Goal: Use online tool/utility: Use online tool/utility

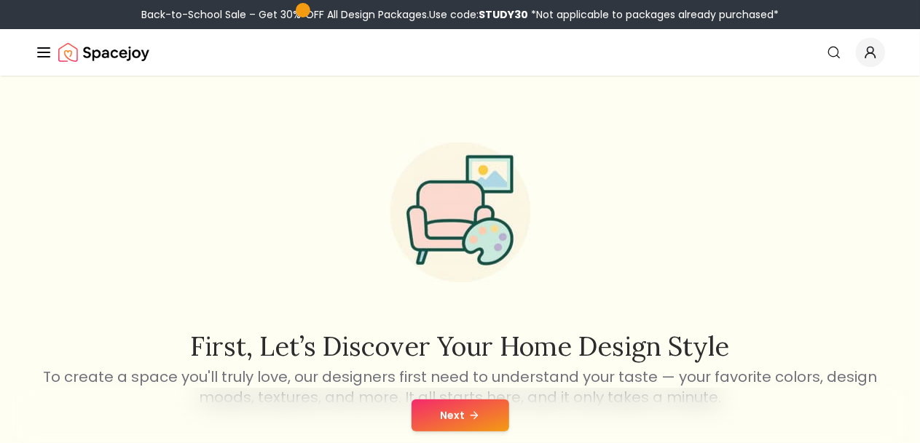
click at [0, 0] on button "Global" at bounding box center [0, 0] width 0 height 0
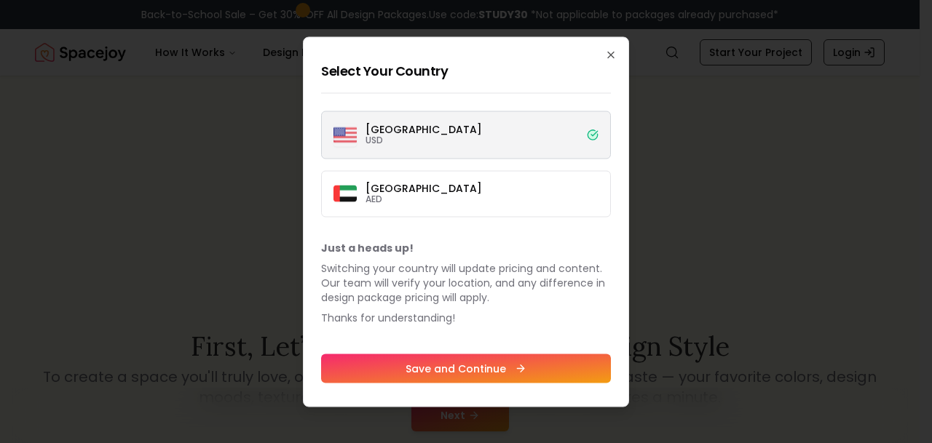
click at [604, 58] on div "Select Your Country [GEOGRAPHIC_DATA] USD [GEOGRAPHIC_DATA] AED Just a heads up…" at bounding box center [466, 221] width 326 height 371
click at [615, 58] on icon "button" at bounding box center [611, 55] width 12 height 12
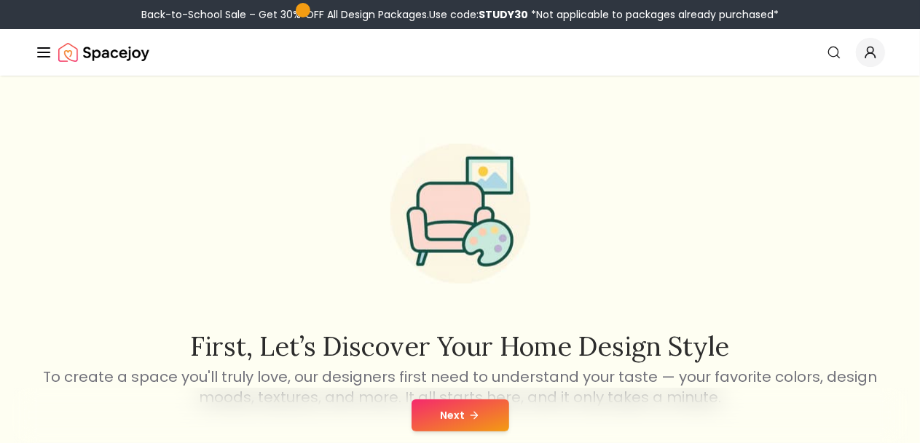
click at [495, 413] on button "Next" at bounding box center [460, 416] width 98 height 32
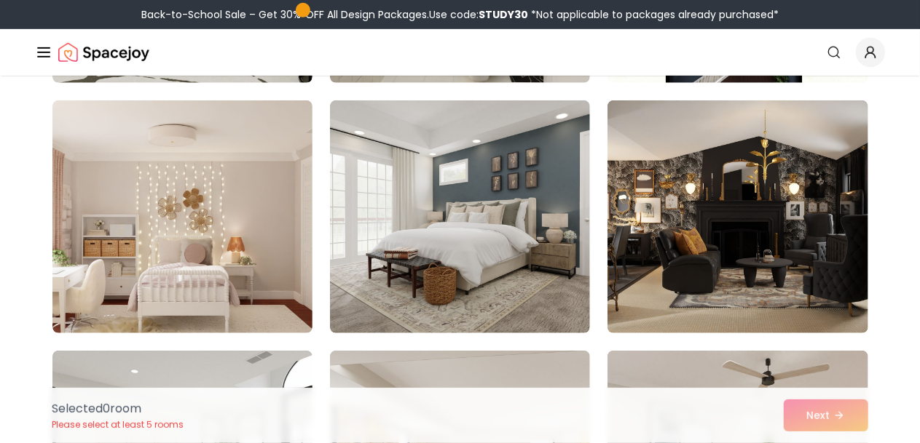
scroll to position [361, 0]
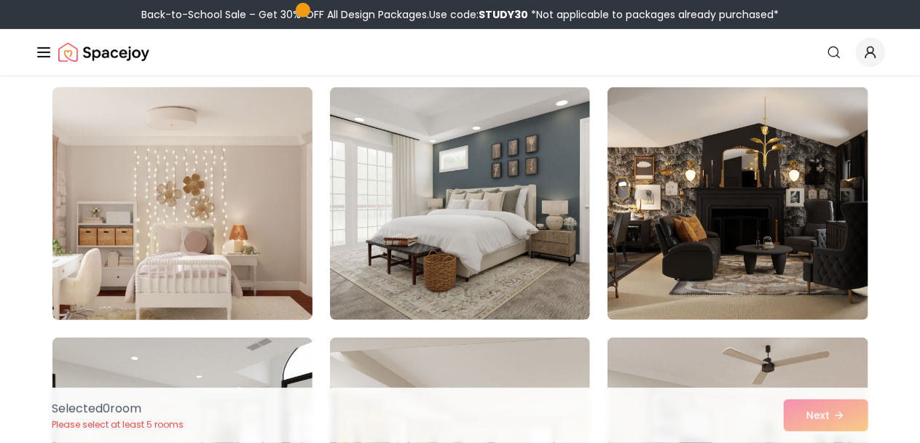
click at [261, 190] on img at bounding box center [182, 204] width 273 height 245
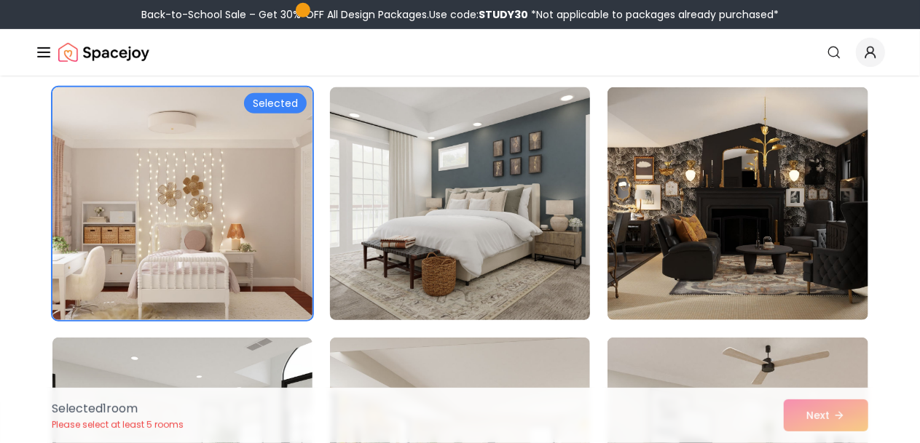
click at [469, 239] on img at bounding box center [459, 204] width 273 height 245
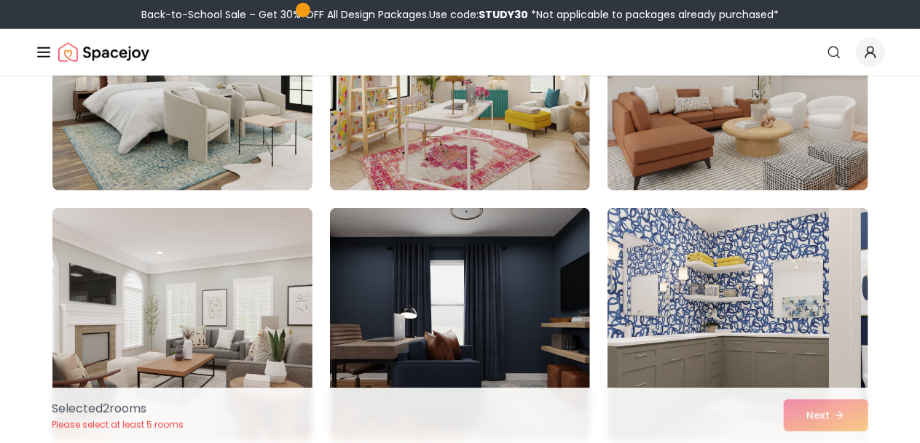
scroll to position [750, 0]
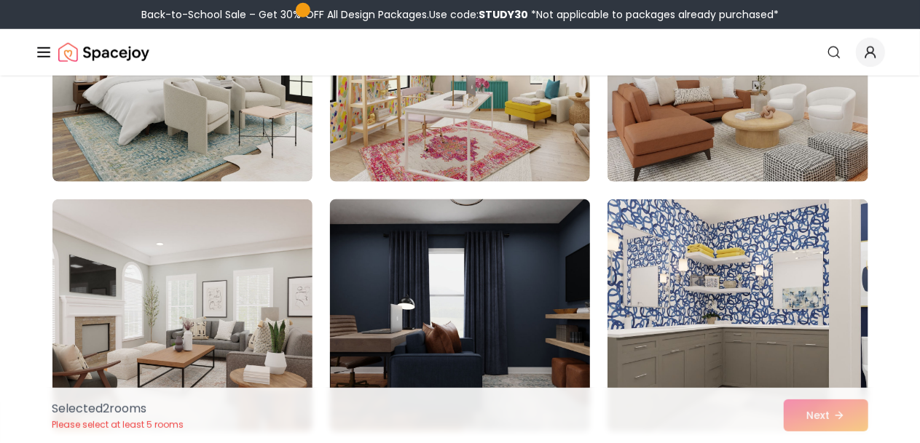
click at [390, 301] on img at bounding box center [459, 316] width 273 height 245
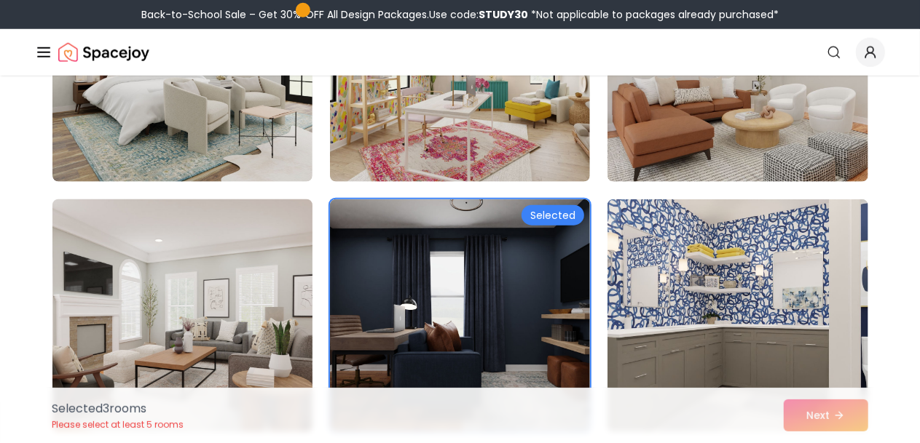
click at [192, 304] on img at bounding box center [182, 316] width 273 height 245
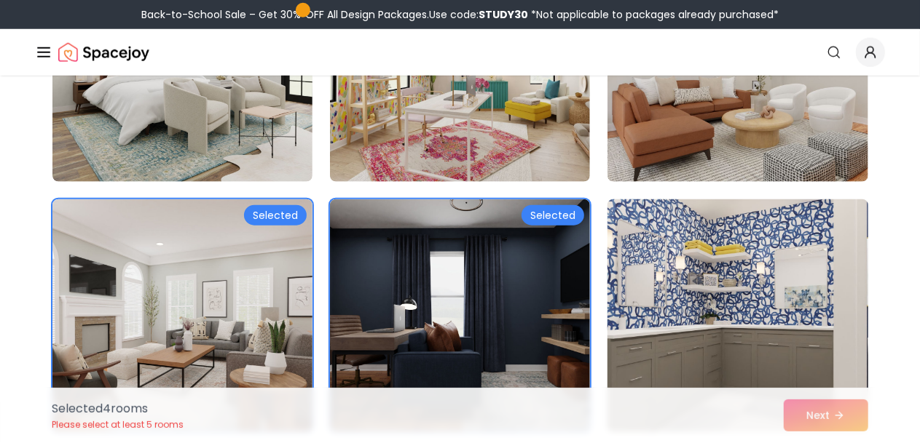
click at [749, 302] on img at bounding box center [737, 316] width 273 height 245
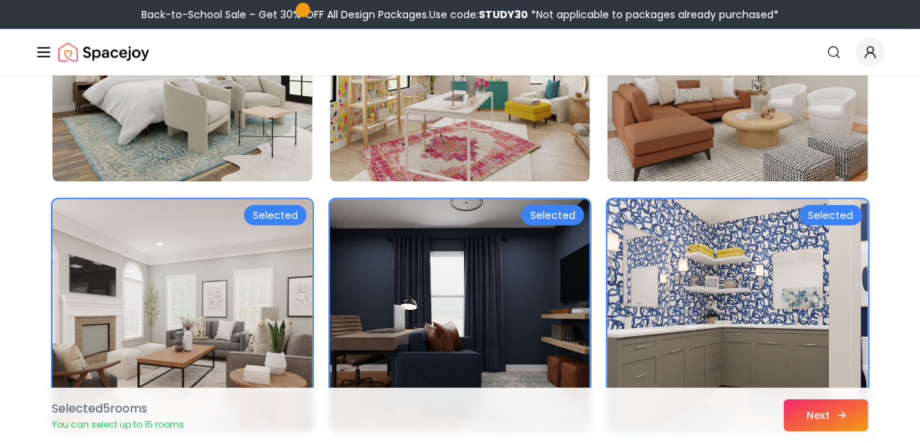
click at [804, 406] on button "Next" at bounding box center [825, 416] width 84 height 32
